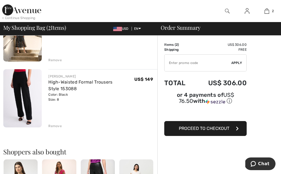
scroll to position [78, 0]
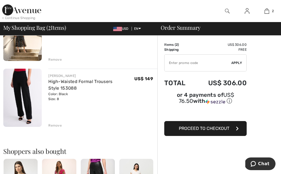
click at [53, 124] on div "Remove" at bounding box center [54, 125] width 13 height 5
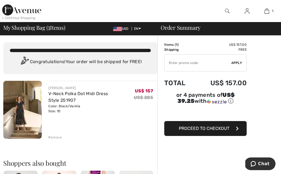
scroll to position [0, 0]
click at [207, 128] on span "Proceed to Checkout" at bounding box center [204, 127] width 51 height 5
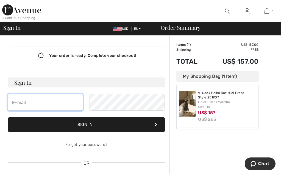
type input "linsey.maclenna@gmail.com"
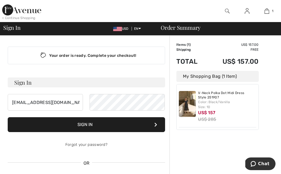
click at [100, 125] on button "Sign In" at bounding box center [87, 124] width 158 height 15
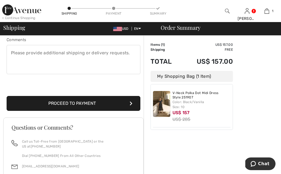
scroll to position [151, 0]
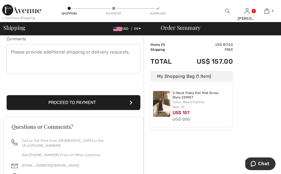
click at [79, 102] on button "Proceed to Payment" at bounding box center [74, 102] width 134 height 15
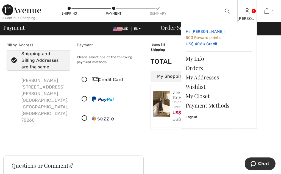
click at [211, 43] on link "Hi, MARILYN! 500 Reward points US$ 406 = Credit" at bounding box center [219, 38] width 67 height 22
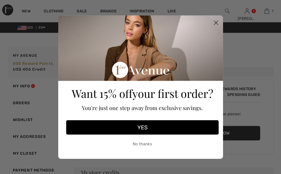
checkbox input "true"
click at [144, 142] on button "No thanks" at bounding box center [142, 144] width 153 height 14
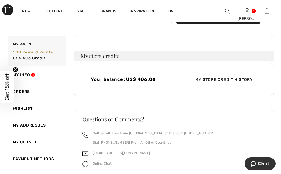
scroll to position [116, 0]
click at [134, 81] on span "US$ 406.00" at bounding box center [141, 78] width 30 height 5
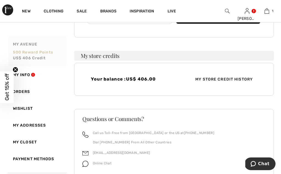
click at [38, 57] on span "US$ 406 Credit" at bounding box center [29, 58] width 33 height 5
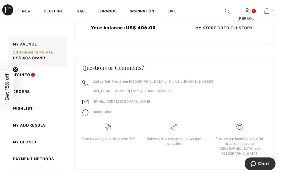
scroll to position [167, 0]
click at [29, 158] on link "Payment Methods" at bounding box center [36, 158] width 59 height 17
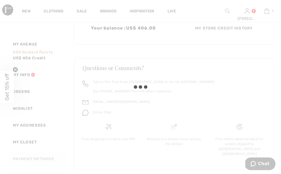
scroll to position [76, 0]
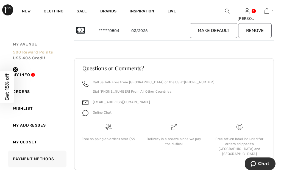
click at [30, 56] on span "US$ 406 Credit" at bounding box center [29, 58] width 33 height 5
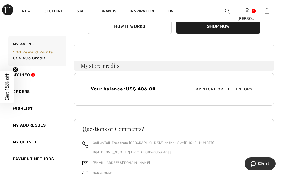
scroll to position [107, 0]
click at [123, 89] on h4 "Your balance : US$ 406.00" at bounding box center [131, 88] width 80 height 5
click at [227, 88] on span "My Store Credit History" at bounding box center [224, 89] width 66 height 6
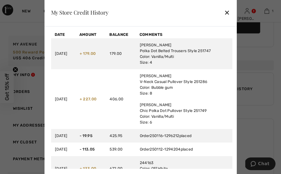
click at [228, 12] on div "✕" at bounding box center [227, 13] width 6 height 12
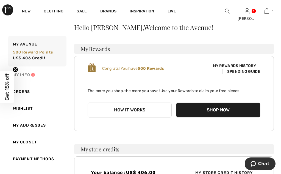
scroll to position [23, 0]
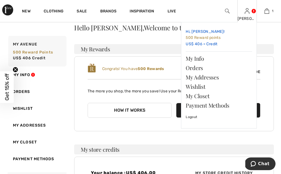
click at [211, 44] on link "Hi, MARILYN! 500 Reward points US$ 406 = Credit" at bounding box center [219, 38] width 67 height 22
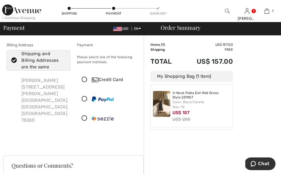
click at [39, 57] on div "Shipping and Billing Addresses are the same" at bounding box center [41, 60] width 40 height 20
click at [62, 57] on input "Shipping and Billing Addresses are the same" at bounding box center [64, 60] width 4 height 16
checkbox input "false"
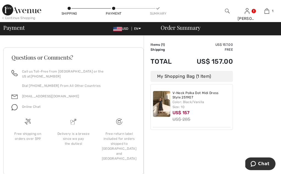
scroll to position [220, 0]
click at [211, 65] on td "US$ 157.00" at bounding box center [207, 61] width 52 height 19
click at [195, 79] on div "My Shopping Bag (1 Item)" at bounding box center [192, 76] width 82 height 11
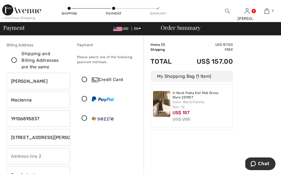
scroll to position [0, 0]
click at [114, 8] on icon at bounding box center [113, 8] width 3 height 3
click at [84, 79] on icon at bounding box center [84, 80] width 15 height 6
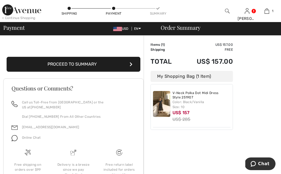
scroll to position [205, 0]
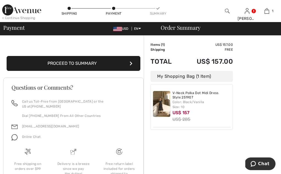
click at [80, 63] on button "Proceed to Summary" at bounding box center [74, 63] width 134 height 15
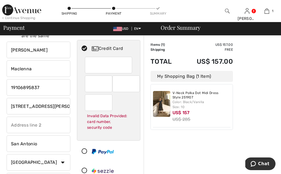
scroll to position [27, 0]
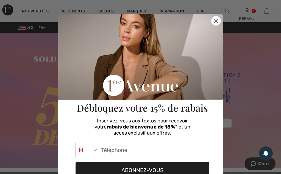
click at [217, 20] on icon "Close dialog" at bounding box center [216, 21] width 4 height 4
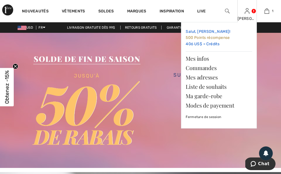
click at [198, 44] on link "Salut, MARILYN! 500 Points récompense 406 US$ = Crédits" at bounding box center [219, 38] width 67 height 22
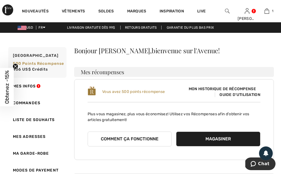
click at [23, 28] on img at bounding box center [22, 28] width 9 height 4
click at [22, 29] on img at bounding box center [22, 28] width 9 height 4
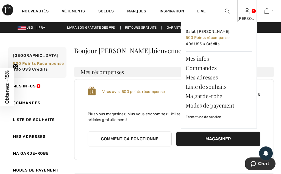
click at [250, 10] on link at bounding box center [247, 10] width 5 height 5
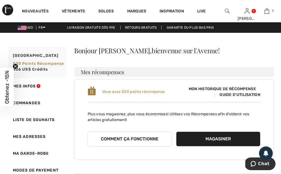
click at [20, 27] on img at bounding box center [22, 28] width 9 height 4
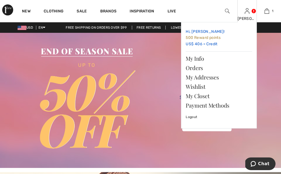
click at [211, 43] on link "Hi, MARILYN! 500 Reward points US$ 406 = Credit" at bounding box center [219, 38] width 67 height 22
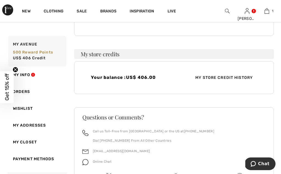
scroll to position [118, 0]
click at [29, 74] on link "My Info" at bounding box center [36, 74] width 59 height 17
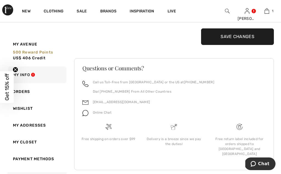
scroll to position [134, 0]
click at [22, 158] on link "Payment Methods" at bounding box center [36, 158] width 59 height 17
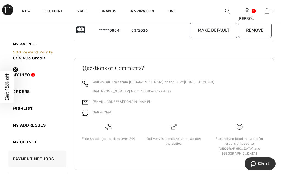
scroll to position [76, 0]
click at [27, 57] on span "US$ 406 Credit" at bounding box center [29, 58] width 33 height 5
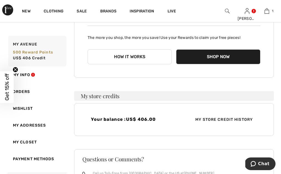
click at [220, 56] on button "Shop Now" at bounding box center [218, 56] width 84 height 15
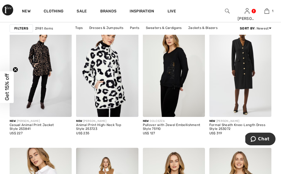
scroll to position [597, 0]
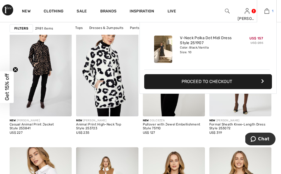
click at [267, 11] on img at bounding box center [267, 11] width 5 height 7
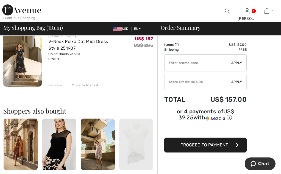
scroll to position [52, 0]
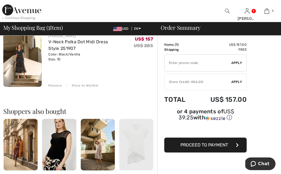
click at [239, 81] on span "Apply" at bounding box center [237, 81] width 11 height 5
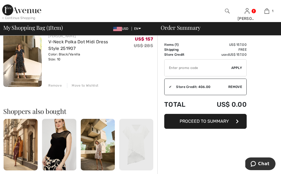
click at [204, 121] on span "Proceed to Summary" at bounding box center [204, 120] width 49 height 5
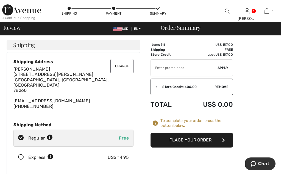
click at [195, 139] on button "Place Your Order" at bounding box center [192, 139] width 82 height 15
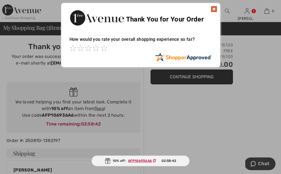
click at [212, 8] on img at bounding box center [214, 9] width 7 height 7
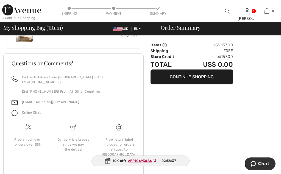
scroll to position [243, 0]
